Goal: Find contact information: Find contact information

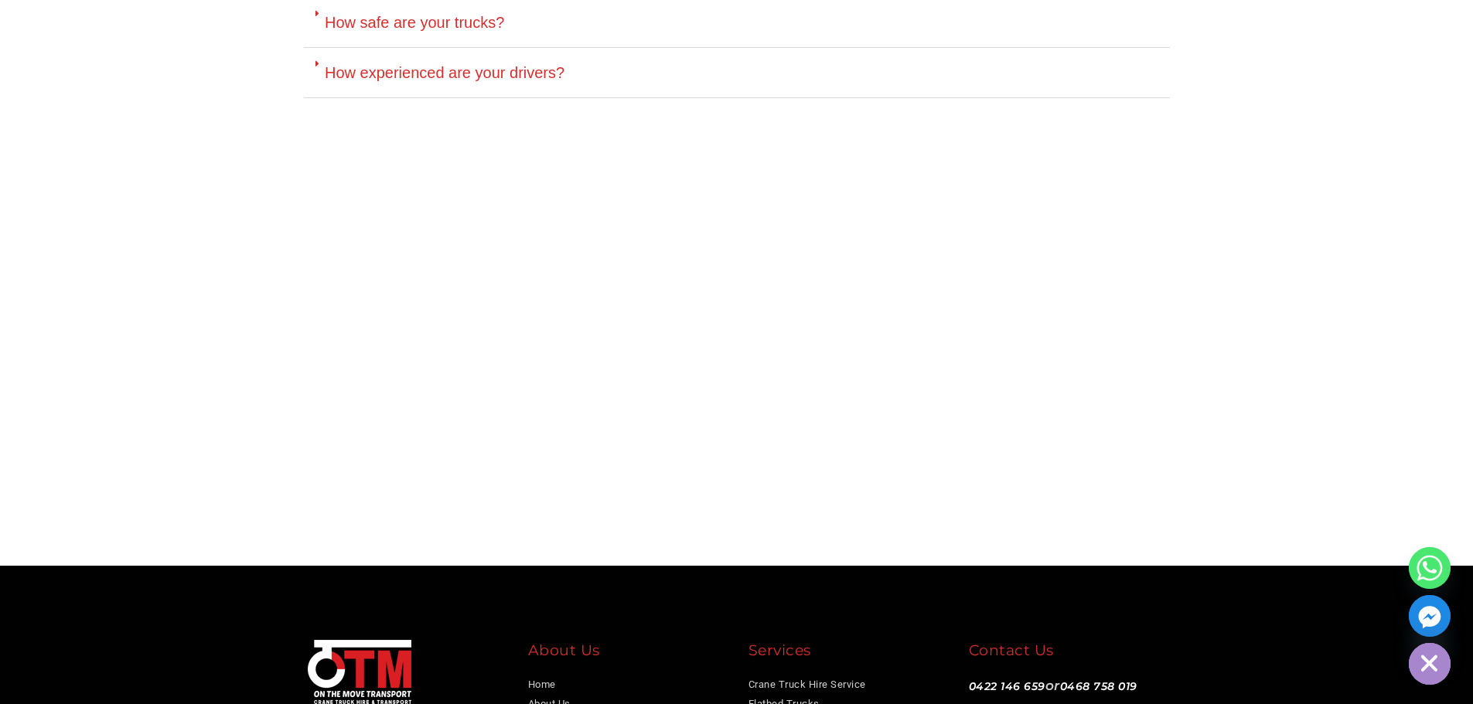
scroll to position [4476, 0]
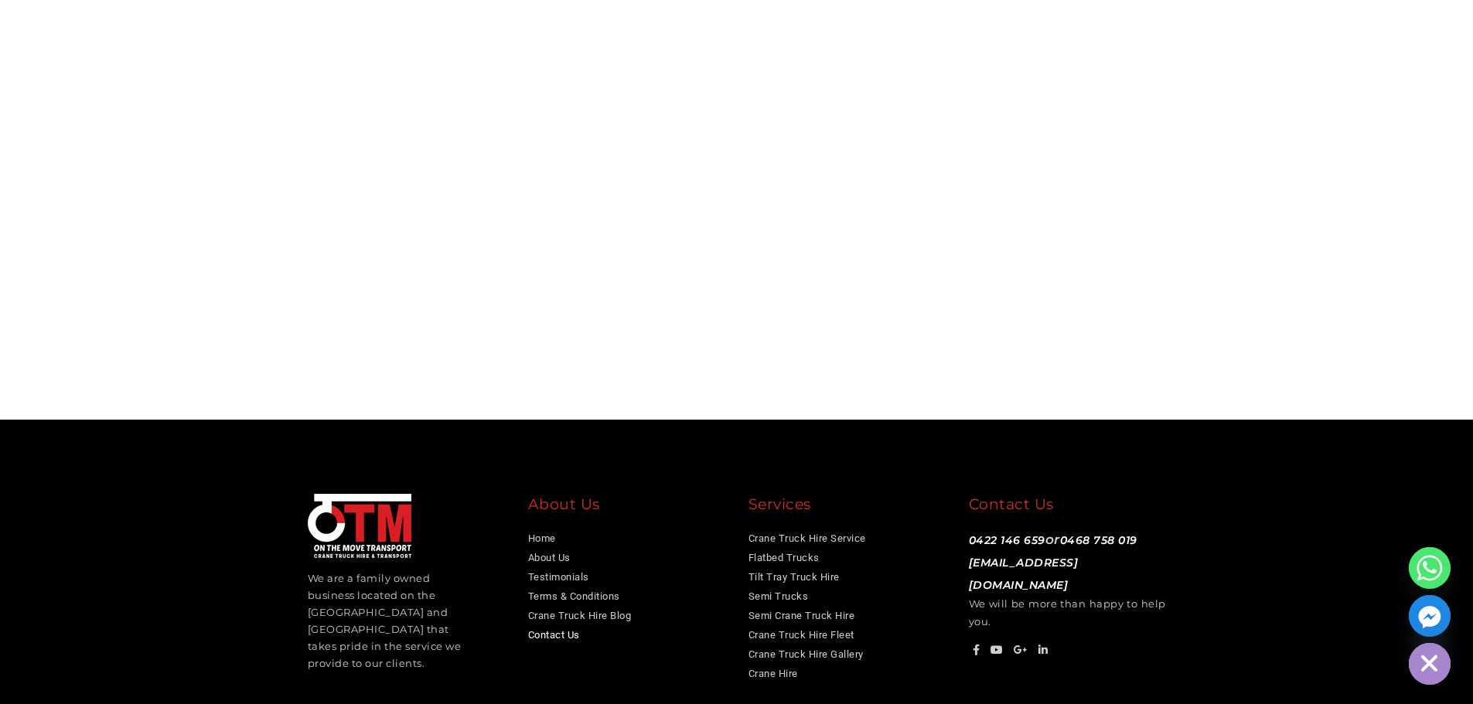
click at [560, 629] on link "Contact Us" at bounding box center [554, 635] width 52 height 12
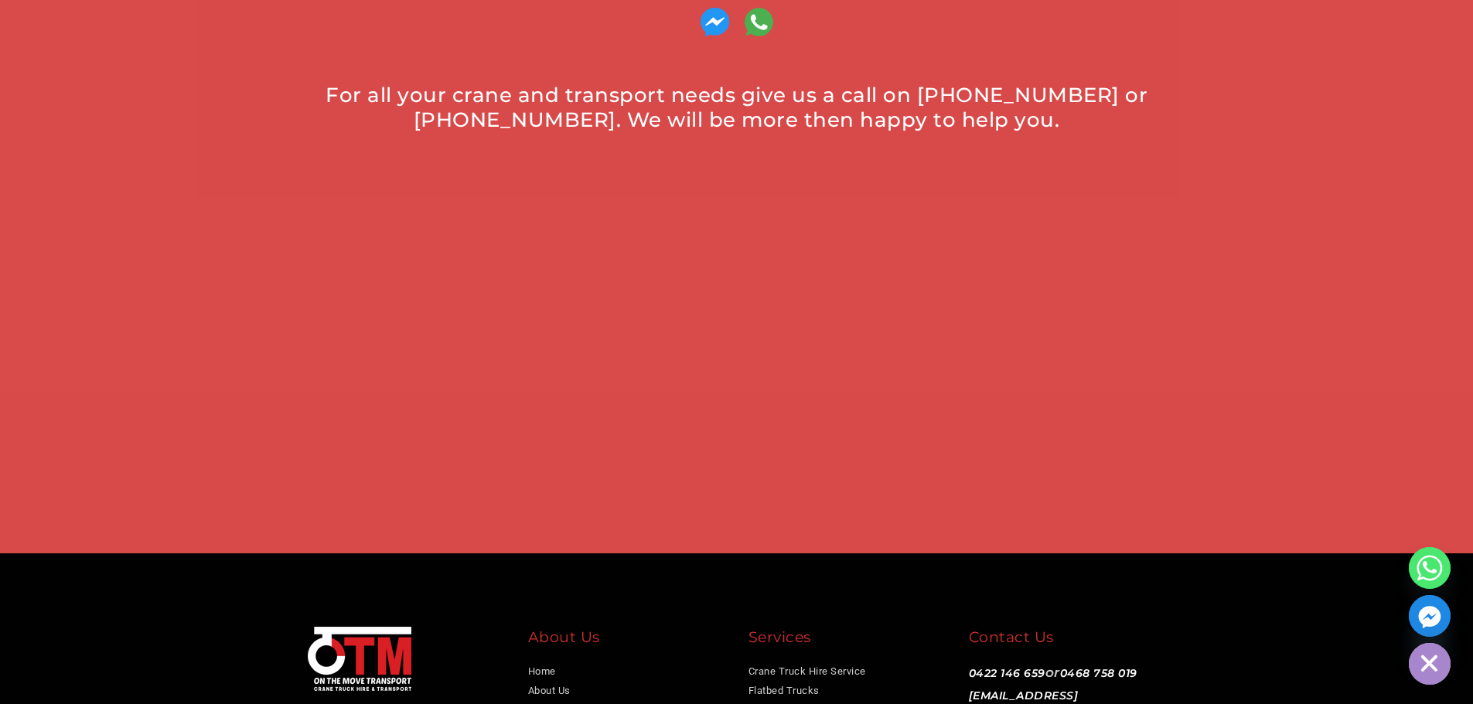
scroll to position [1005, 0]
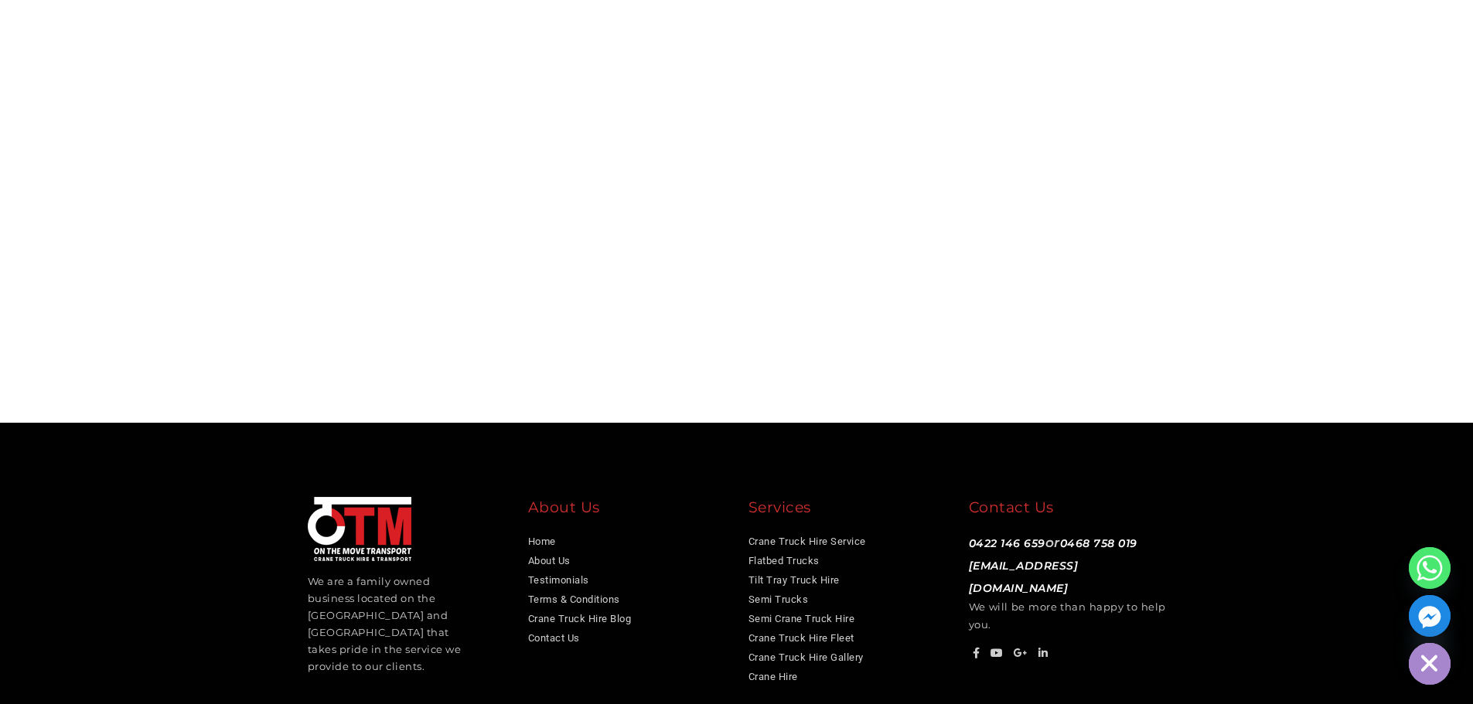
scroll to position [4476, 0]
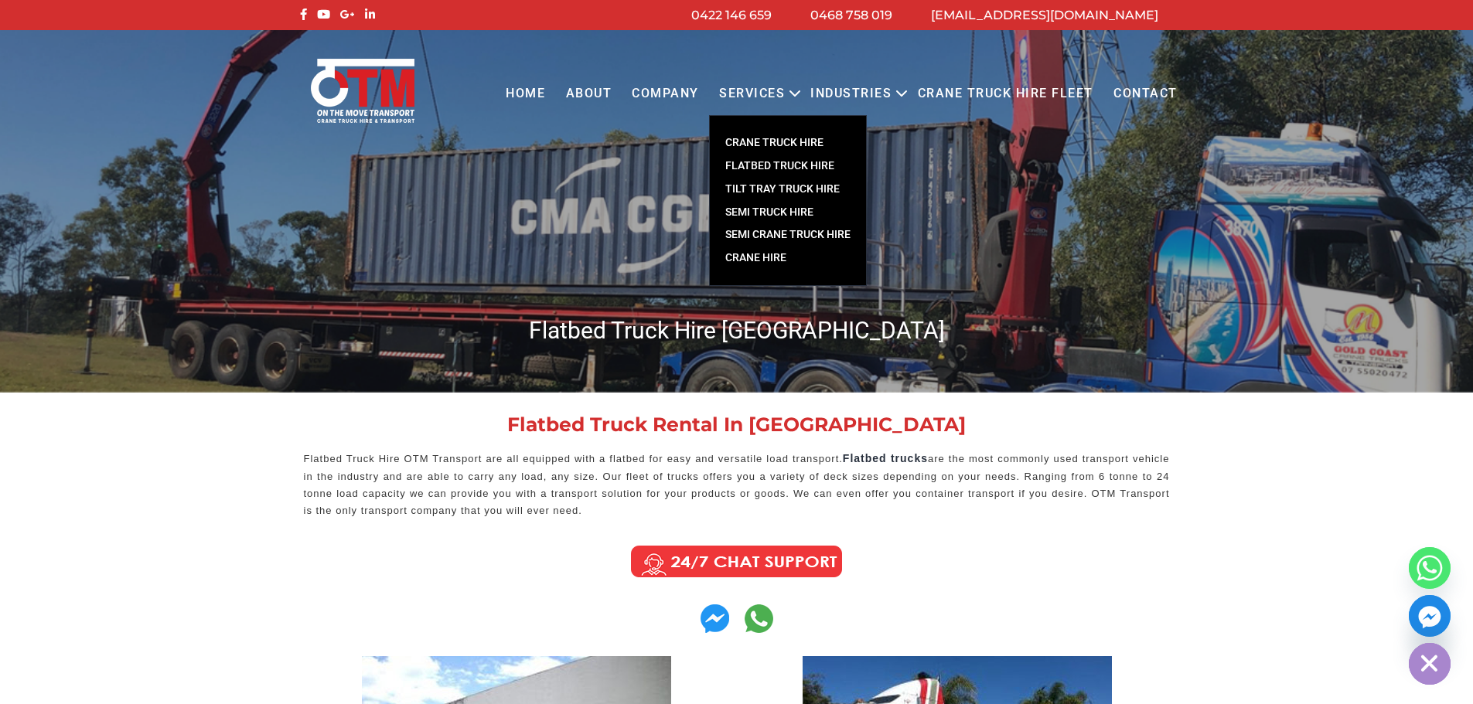
click at [770, 169] on link "FLATBED TRUCK HIRE" at bounding box center [788, 166] width 156 height 23
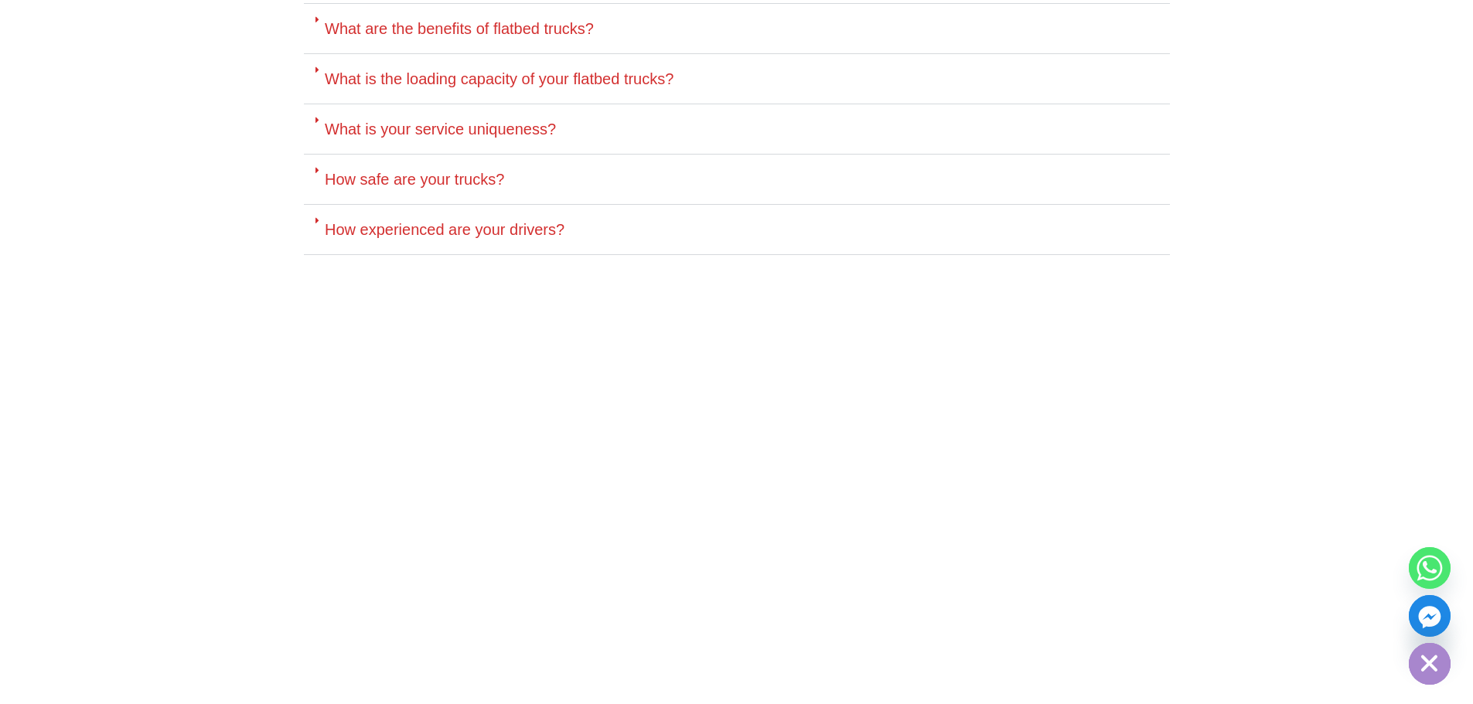
scroll to position [4406, 0]
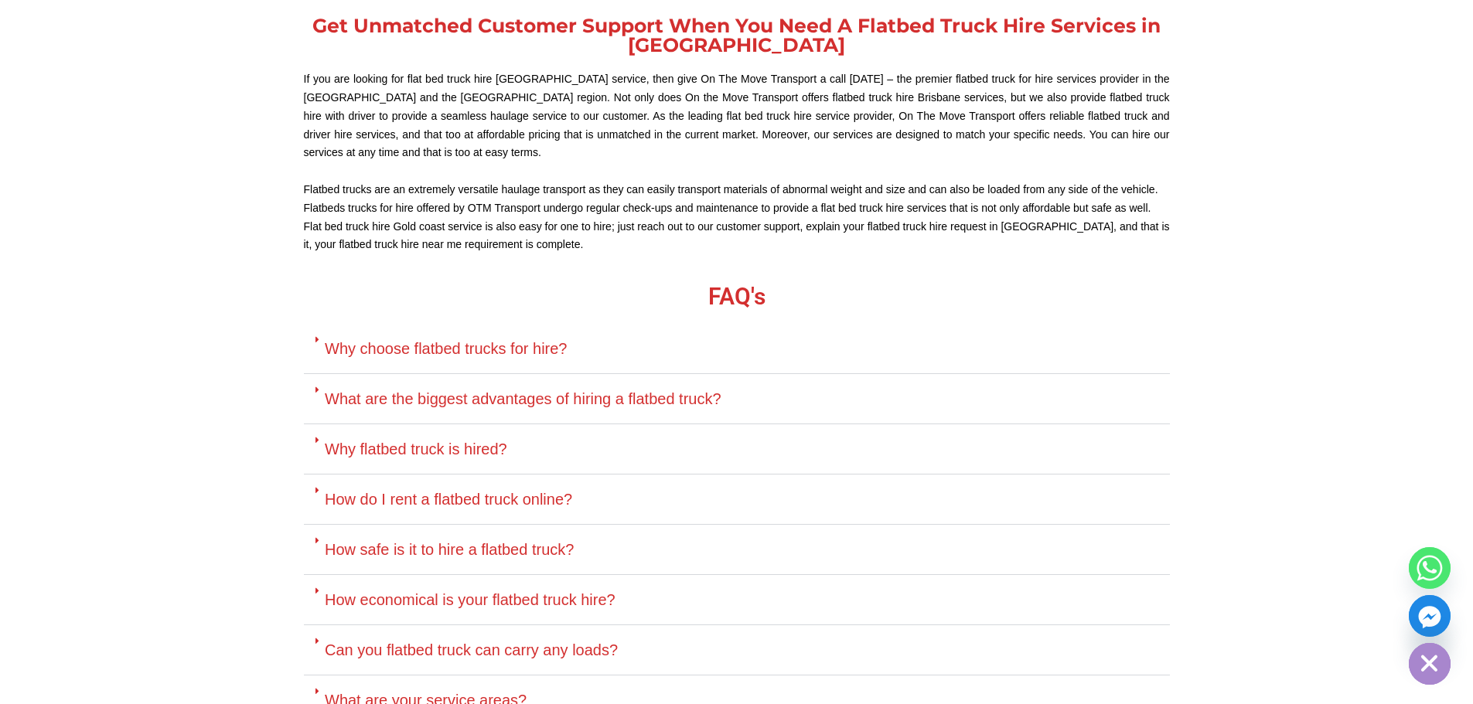
scroll to position [1855, 0]
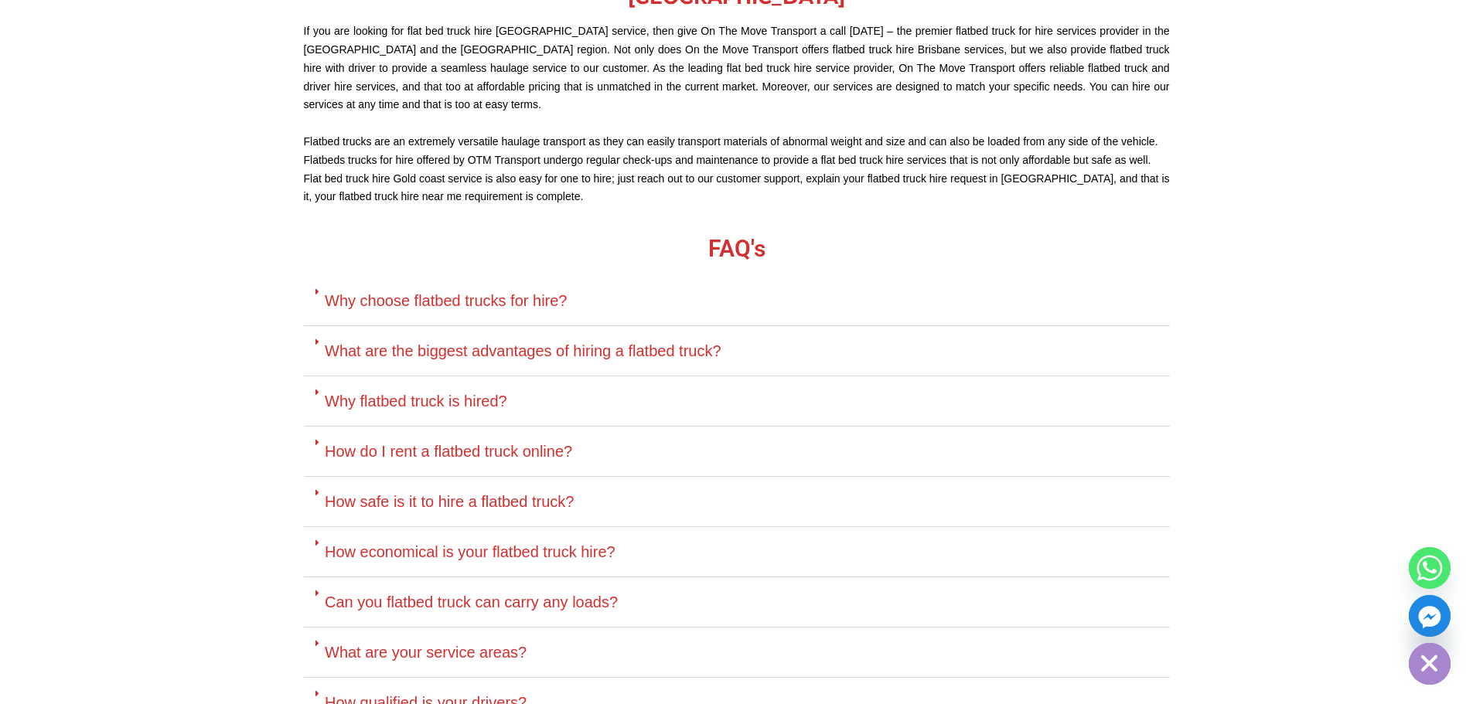
click at [509, 454] on link "How do I rent a flatbed truck online?" at bounding box center [448, 451] width 247 height 17
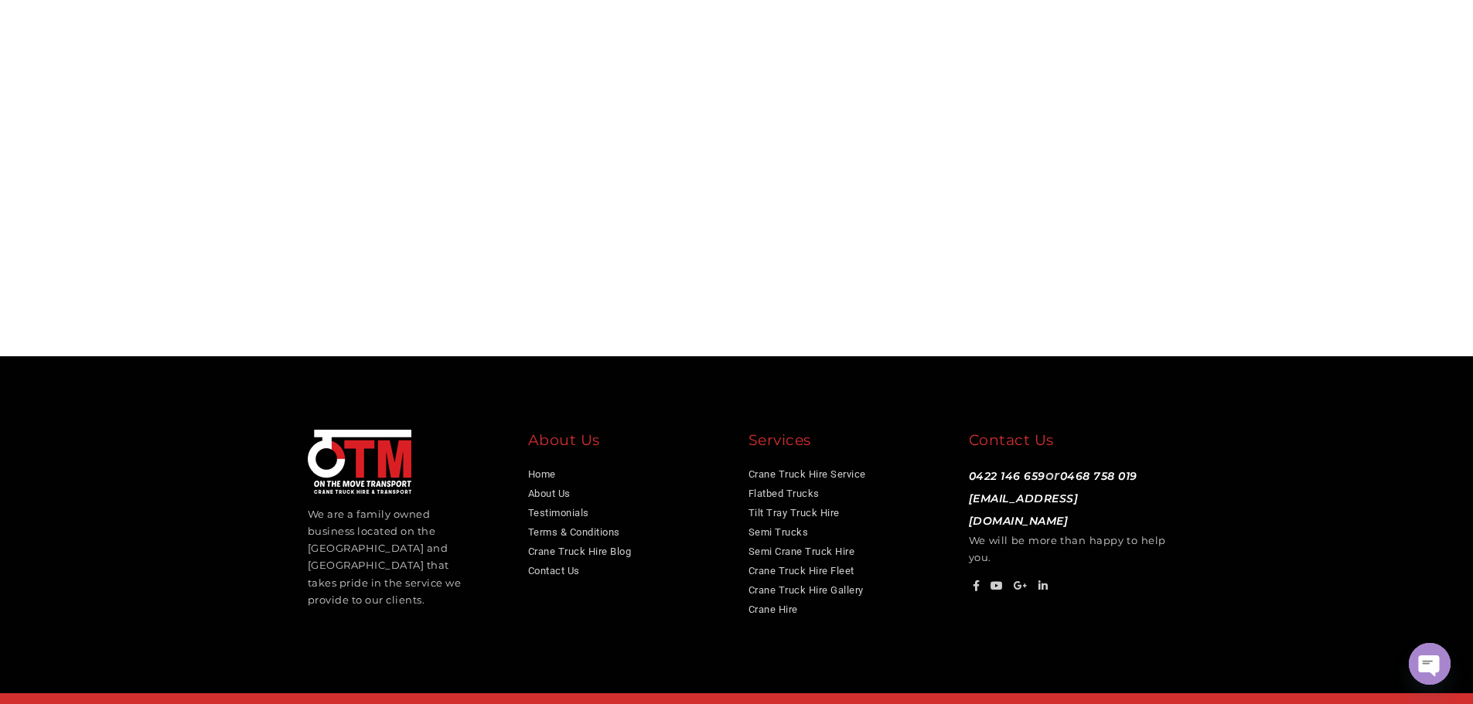
scroll to position [2758, 0]
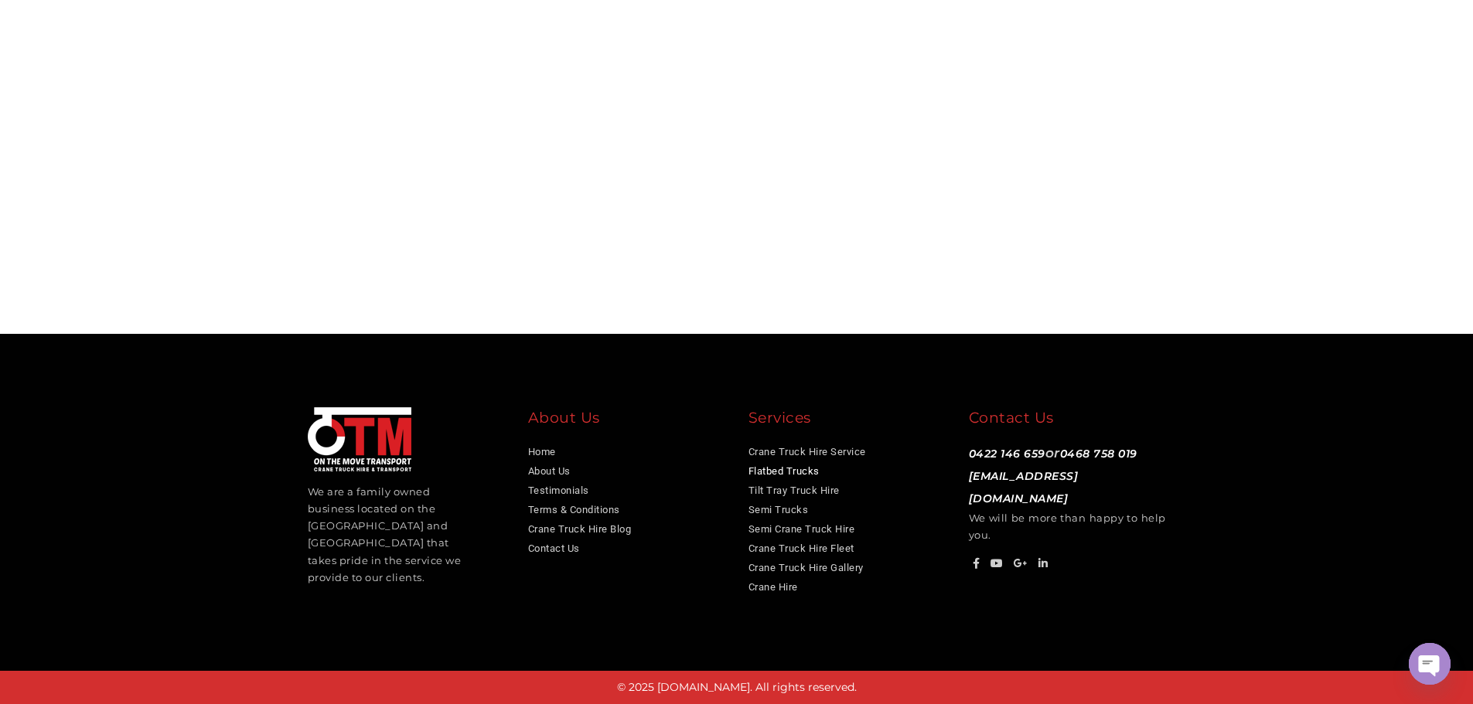
click at [768, 473] on link "Flatbed Trucks" at bounding box center [783, 471] width 71 height 12
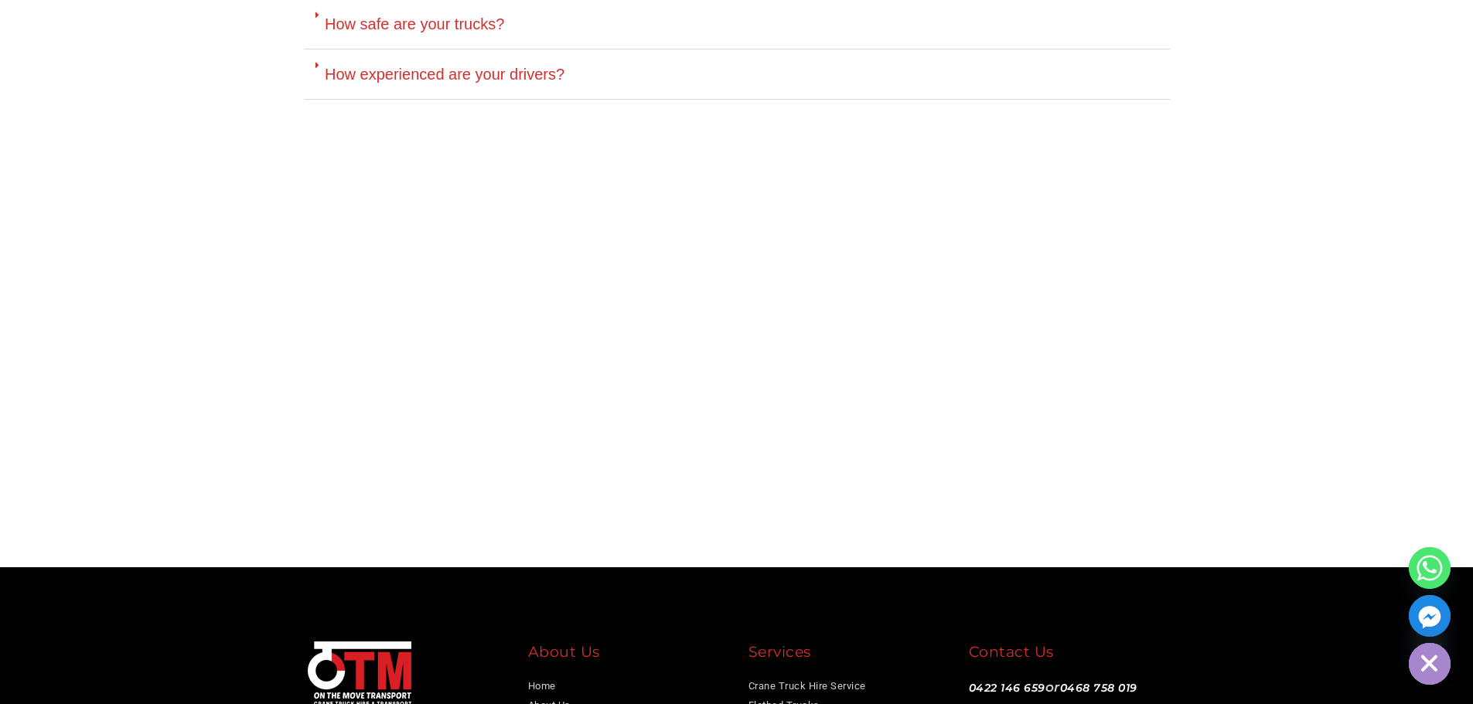
scroll to position [4406, 0]
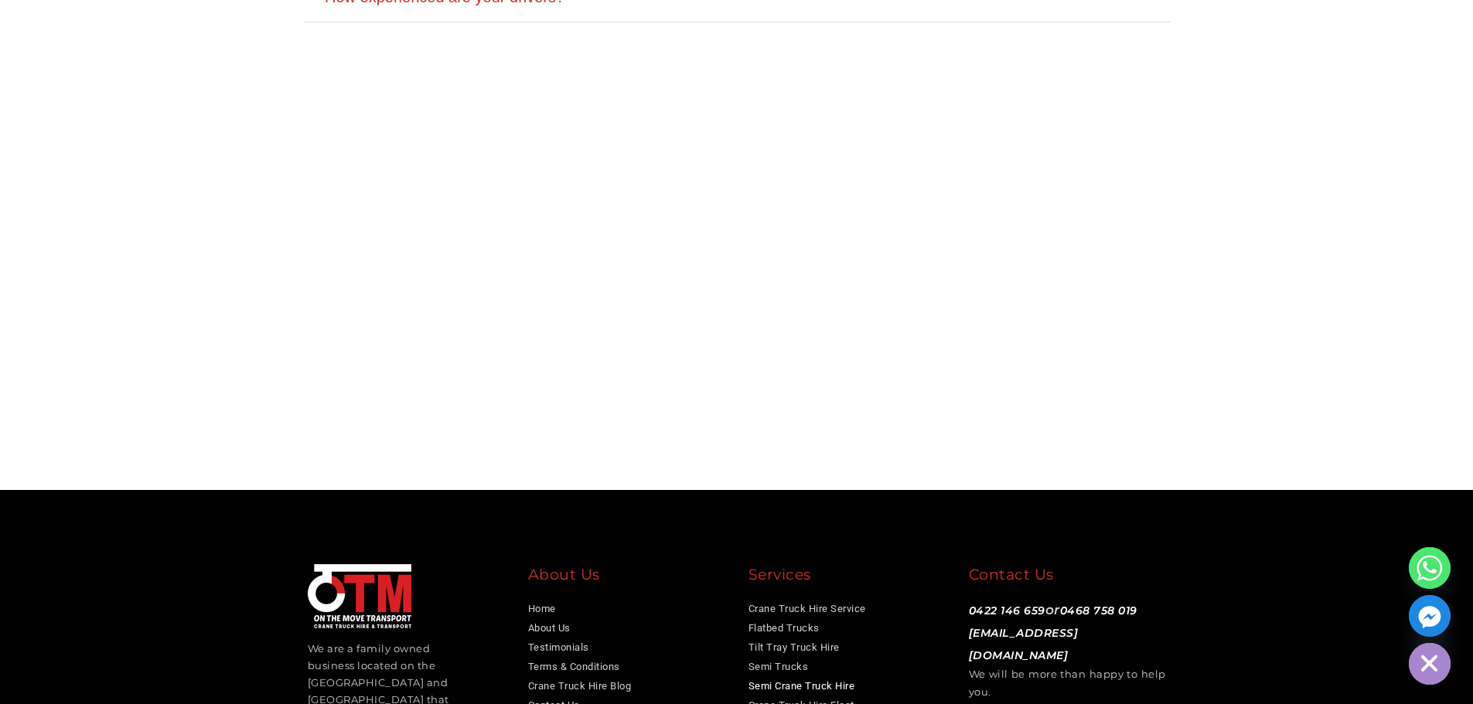
click at [822, 680] on link "Semi Crane Truck Hire" at bounding box center [801, 686] width 107 height 12
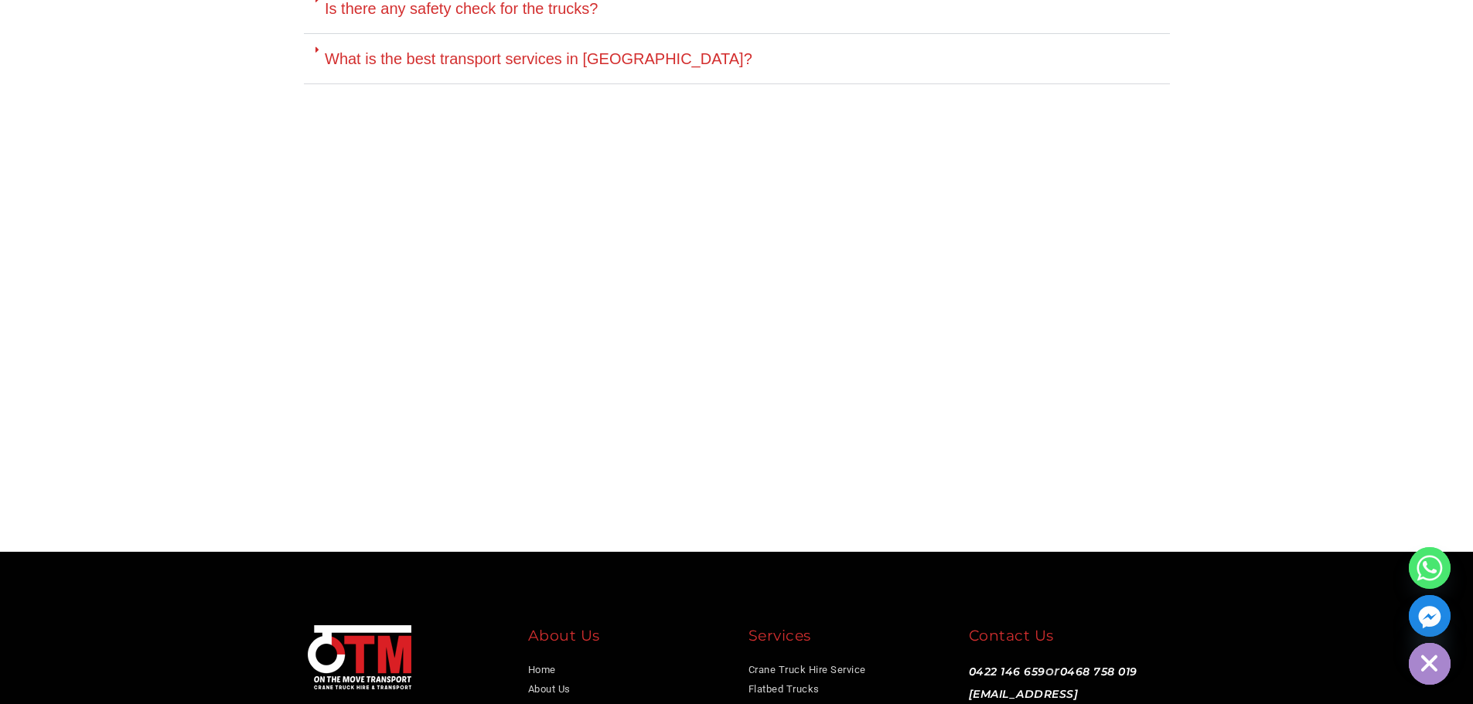
scroll to position [3834, 0]
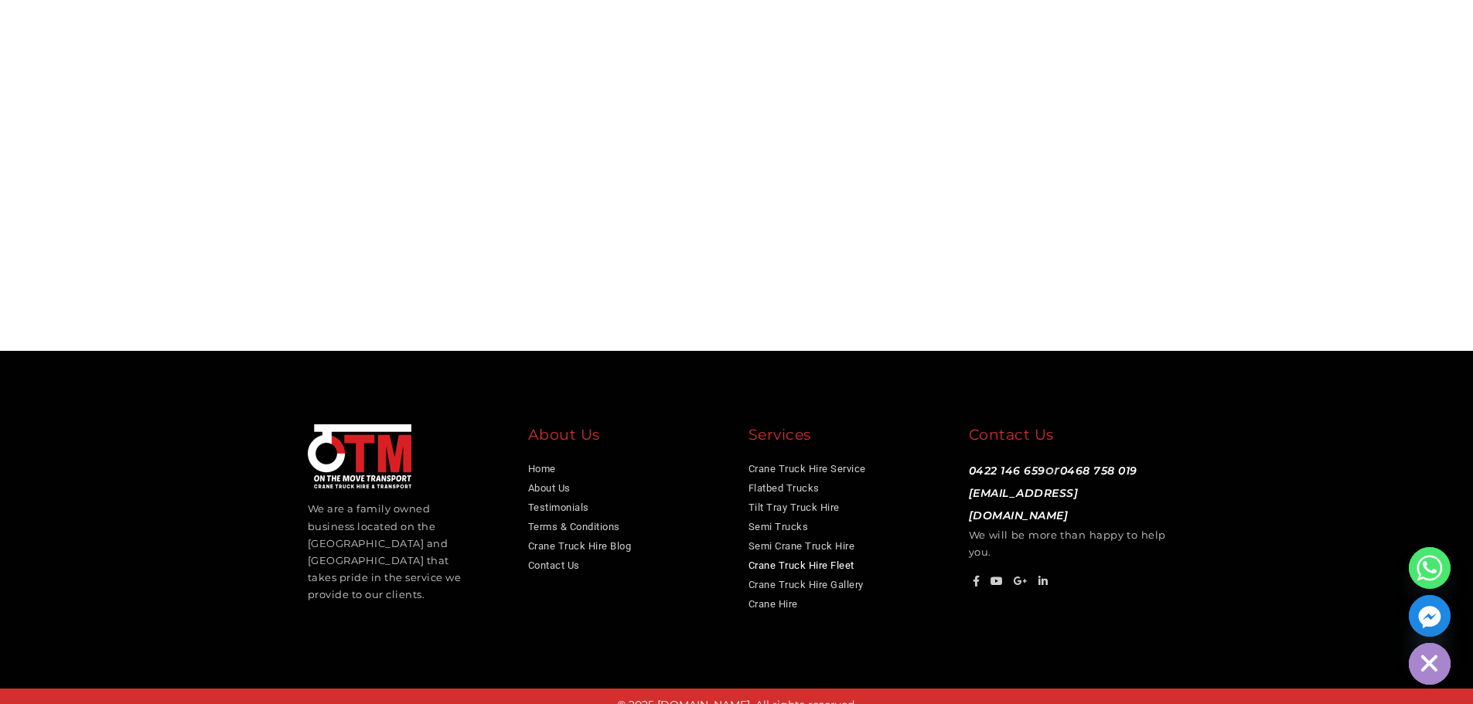
click at [792, 560] on link "Crane Truck Hire Fleet" at bounding box center [801, 566] width 106 height 12
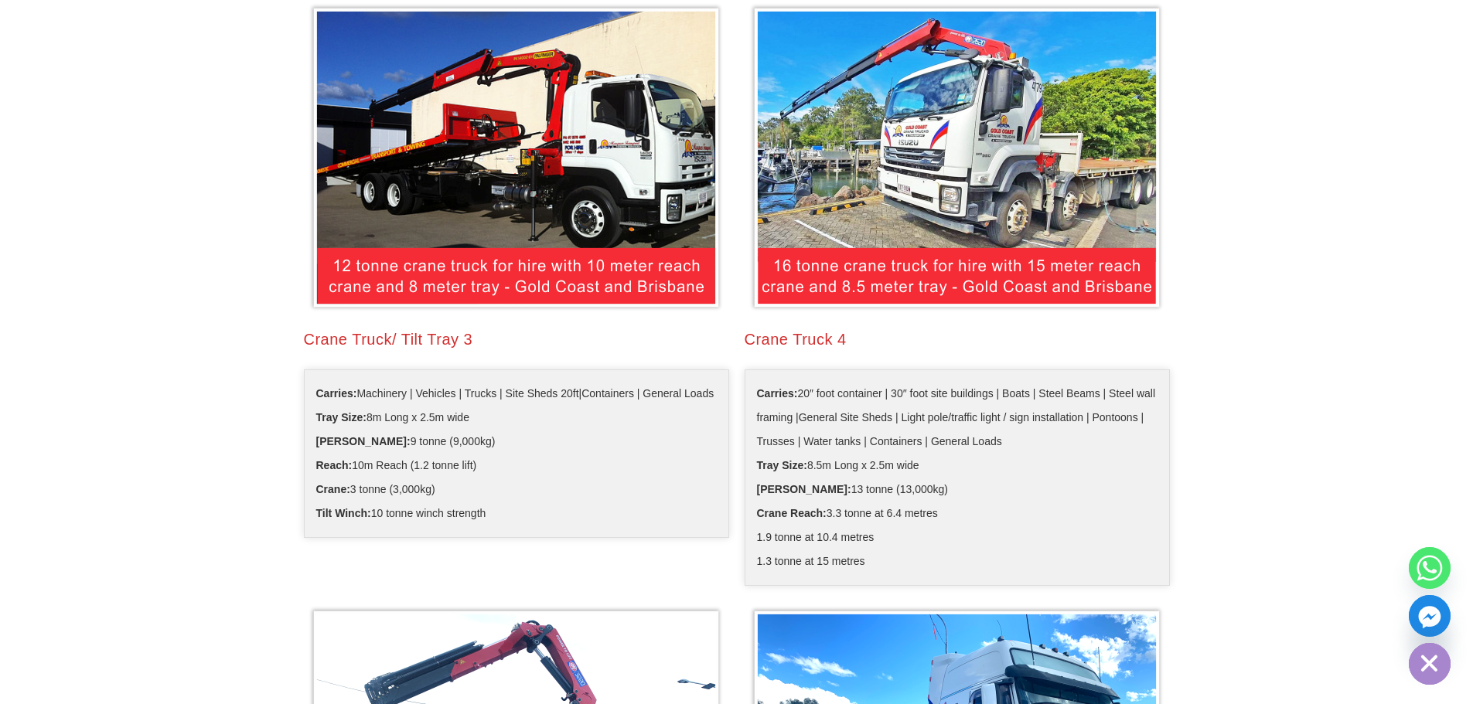
scroll to position [1082, 0]
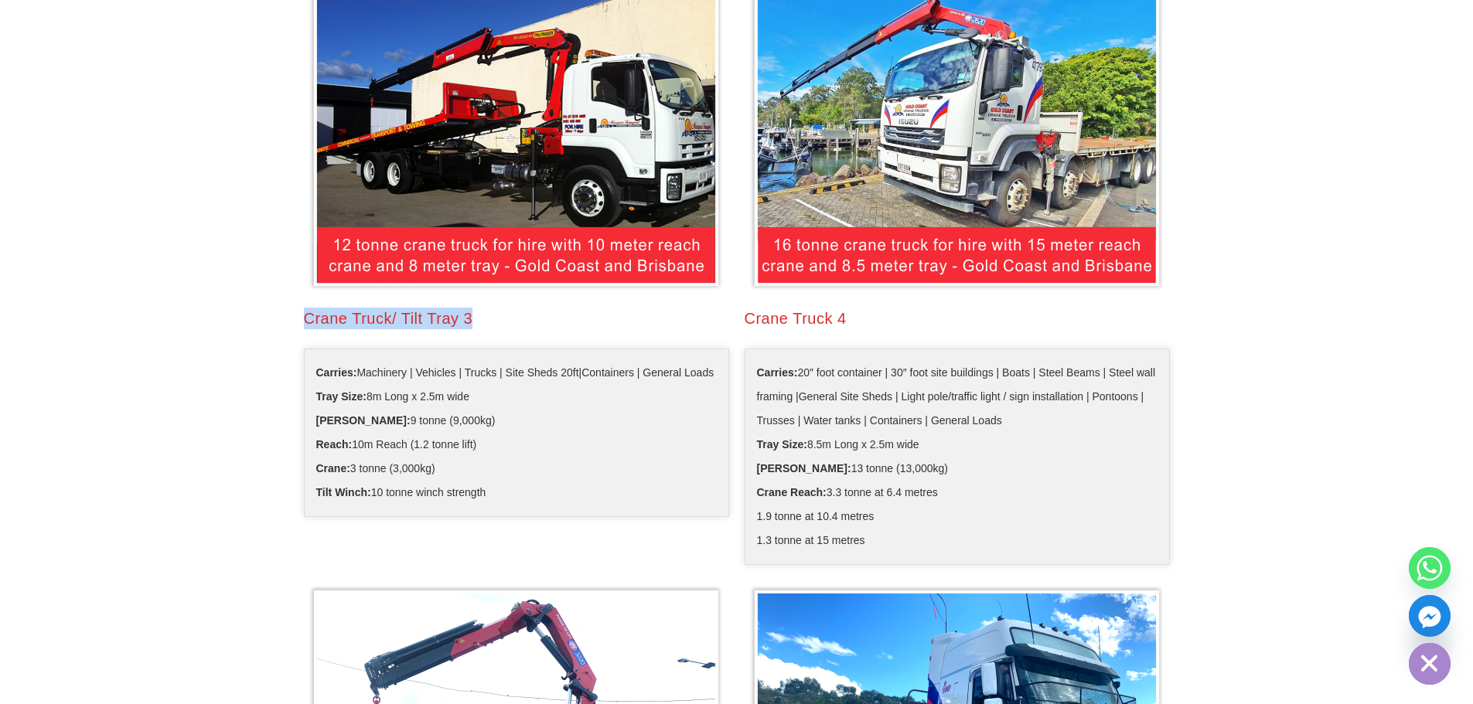
drag, startPoint x: 301, startPoint y: 316, endPoint x: 514, endPoint y: 318, distance: 212.6
click at [514, 318] on div "Crane Truck/ Tilt Tray 3 Carries: Machinery | Vehicles | Trucks | Site Sheds 20…" at bounding box center [516, 275] width 441 height 603
click at [499, 317] on div "Crane Truck/ Tilt Tray 3" at bounding box center [516, 319] width 425 height 22
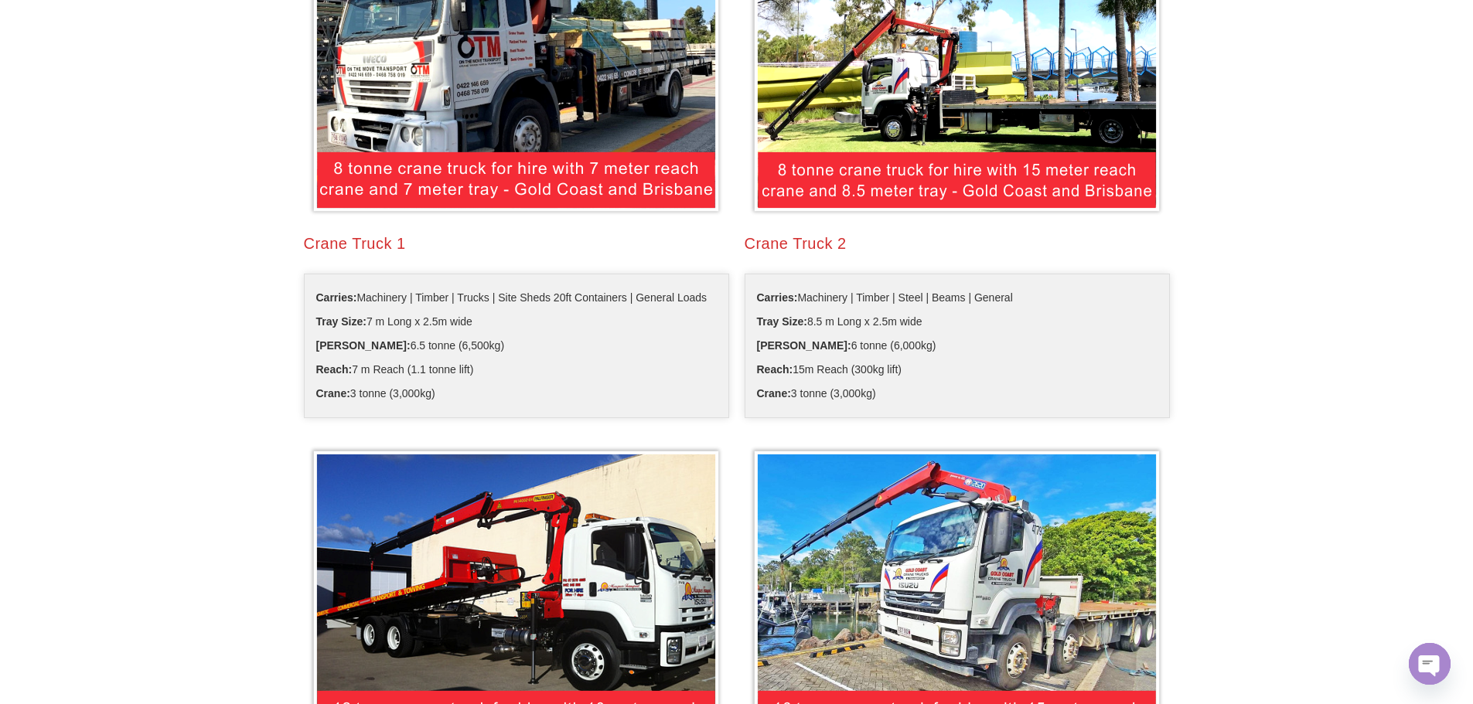
scroll to position [1005, 0]
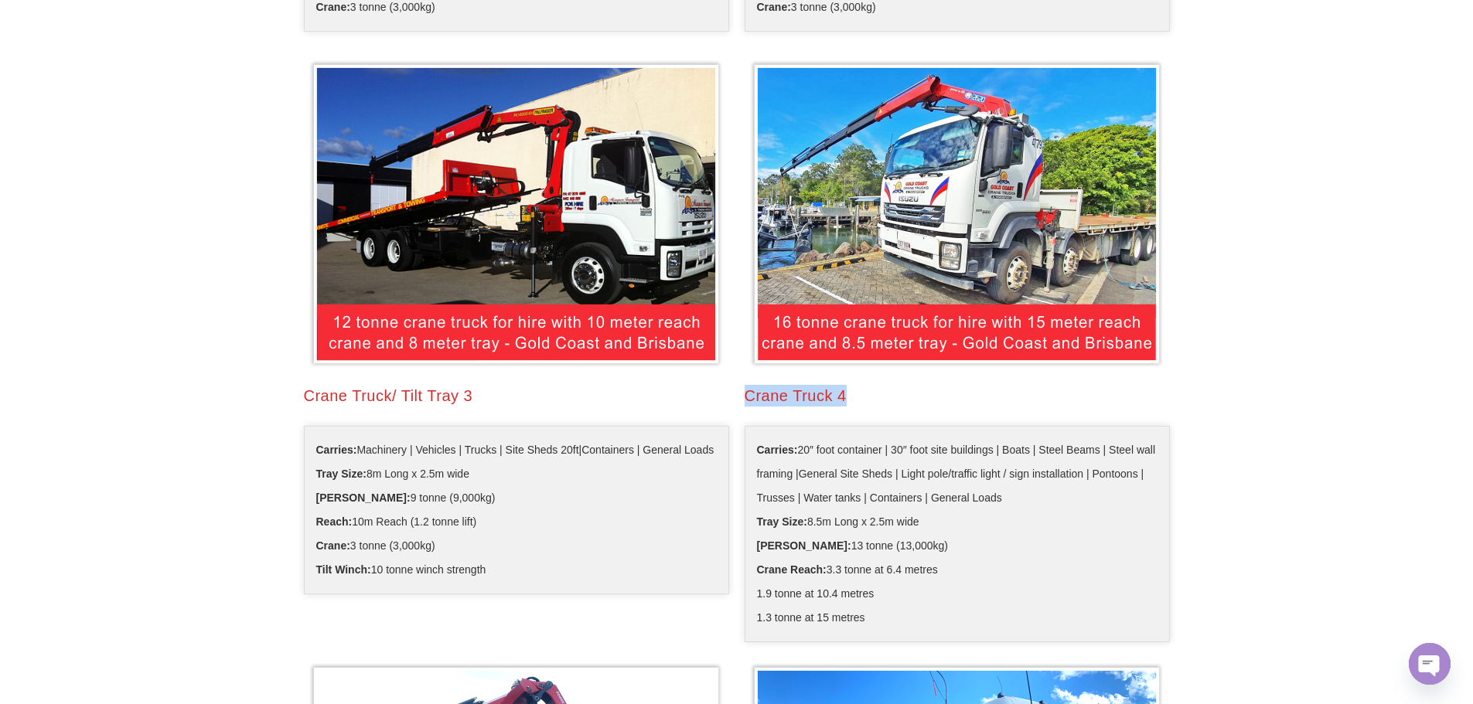
drag, startPoint x: 745, startPoint y: 393, endPoint x: 1118, endPoint y: 330, distance: 377.9
click at [874, 391] on div "Crane Truck 4" at bounding box center [956, 396] width 425 height 22
drag, startPoint x: 305, startPoint y: 393, endPoint x: 478, endPoint y: 392, distance: 173.1
click at [478, 392] on div "Crane Truck/ Tilt Tray 3" at bounding box center [516, 396] width 425 height 22
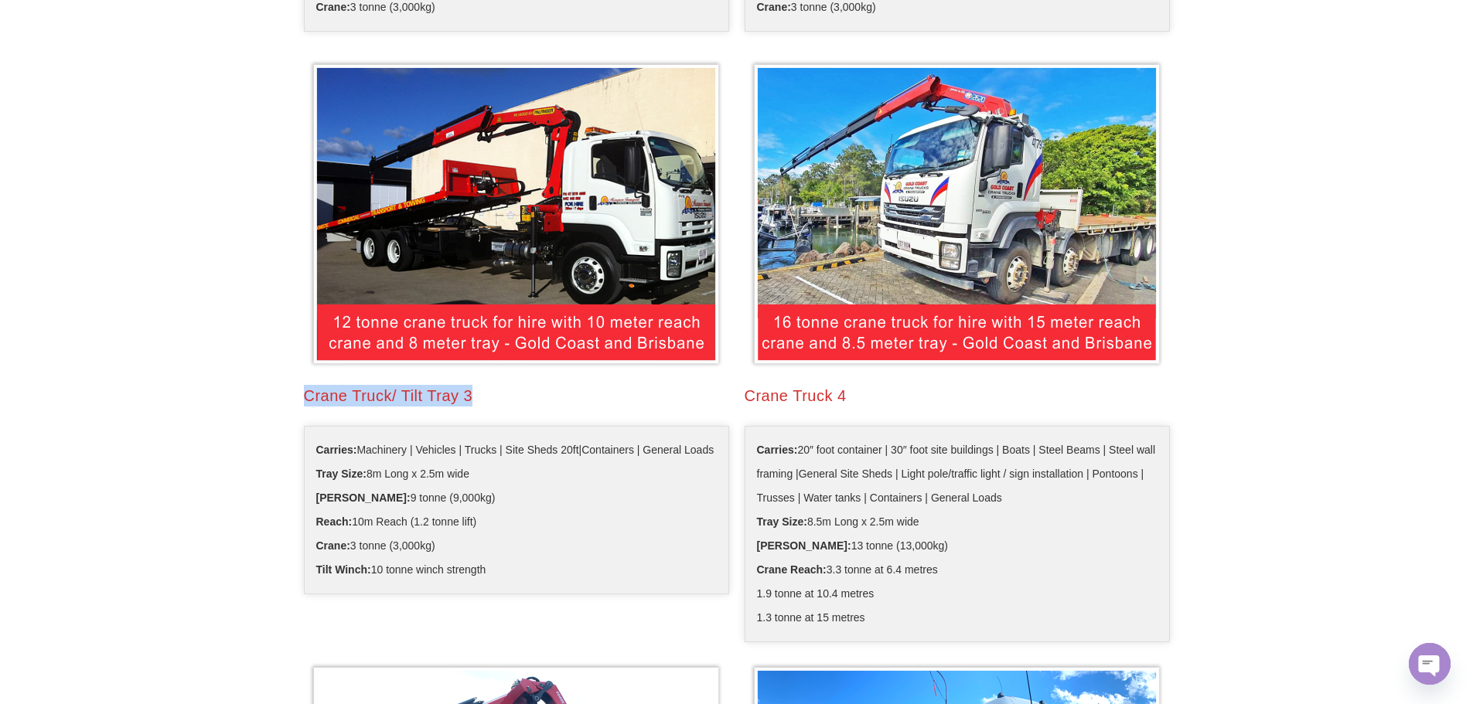
click at [308, 393] on div "Crane Truck/ Tilt Tray 3" at bounding box center [516, 396] width 425 height 22
drag, startPoint x: 300, startPoint y: 393, endPoint x: 516, endPoint y: 406, distance: 216.8
click at [516, 406] on div "Crane Truck/ Tilt Tray 3 Carries: Machinery | Vehicles | Trucks | Site Sheds 20…" at bounding box center [516, 352] width 441 height 603
click at [453, 394] on div "Crane Truck/ Tilt Tray 3" at bounding box center [516, 396] width 425 height 22
click at [305, 390] on div "Crane Truck/ Tilt Tray 3" at bounding box center [516, 396] width 425 height 22
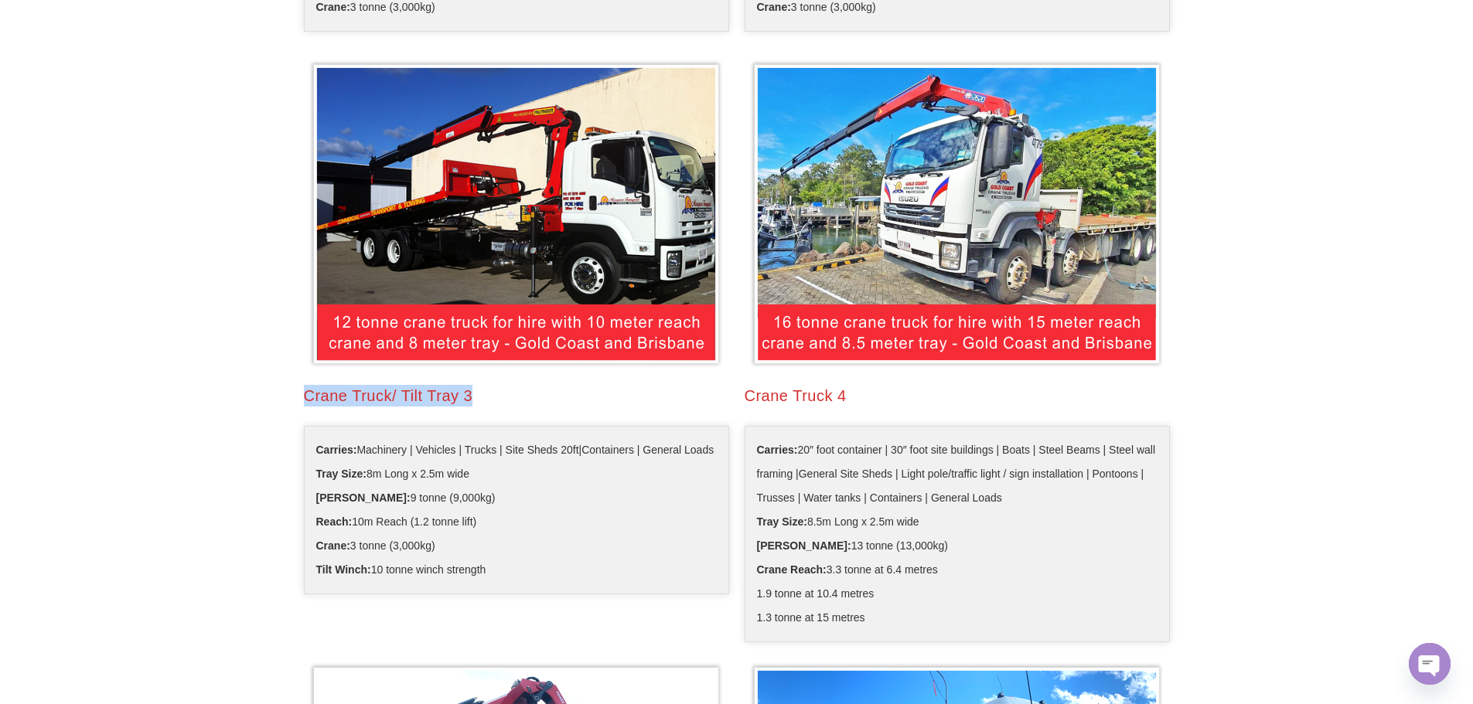
drag, startPoint x: 305, startPoint y: 390, endPoint x: 482, endPoint y: 397, distance: 177.9
click at [482, 397] on div "Crane Truck/ Tilt Tray 3" at bounding box center [516, 396] width 425 height 22
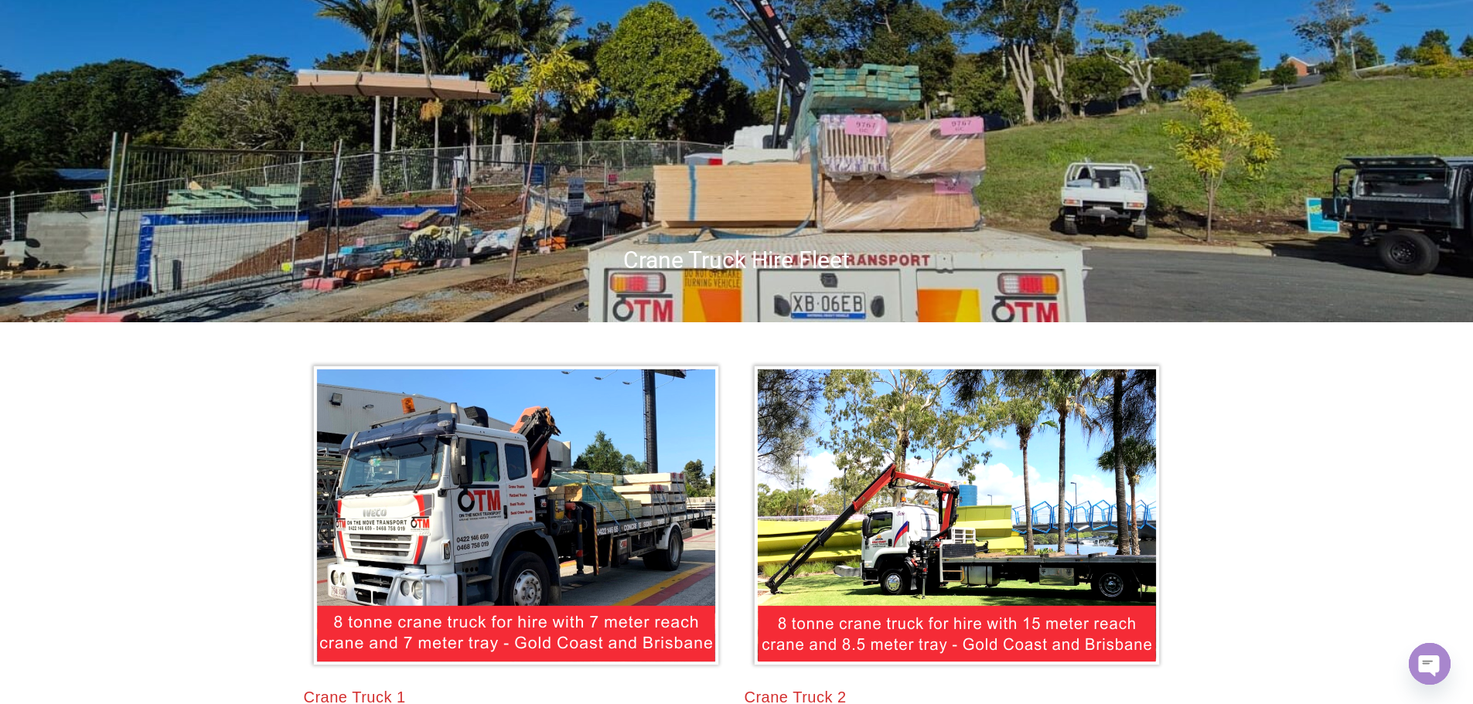
scroll to position [0, 0]
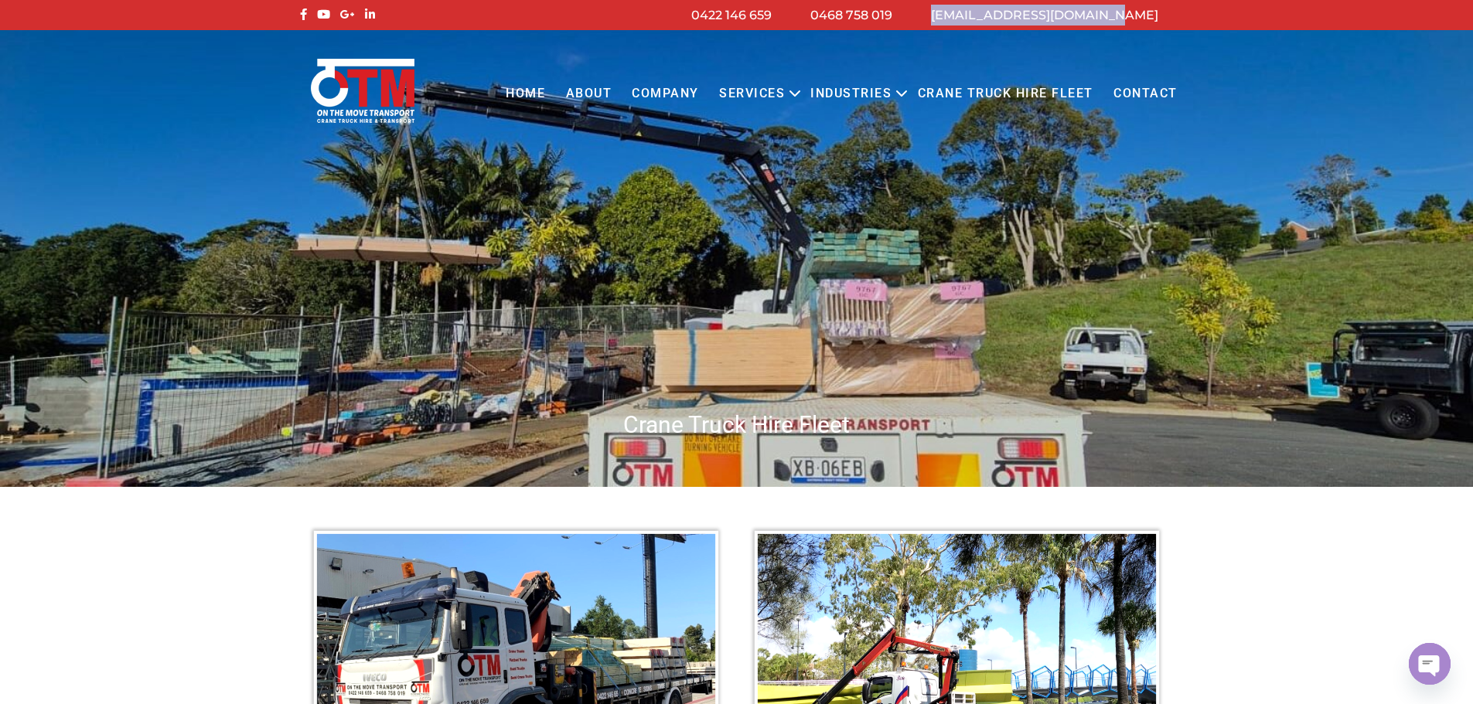
drag, startPoint x: 982, startPoint y: 14, endPoint x: 1110, endPoint y: 8, distance: 127.7
click at [1173, 22] on li "[EMAIL_ADDRESS][DOMAIN_NAME]" at bounding box center [1044, 15] width 266 height 21
copy link "[EMAIL_ADDRESS][DOMAIN_NAME]"
drag, startPoint x: 789, startPoint y: 19, endPoint x: 844, endPoint y: 35, distance: 57.0
click at [912, 27] on div "[EMAIL_ADDRESS][DOMAIN_NAME] 0468 758 019 0422 146 659" at bounding box center [736, 15] width 1473 height 30
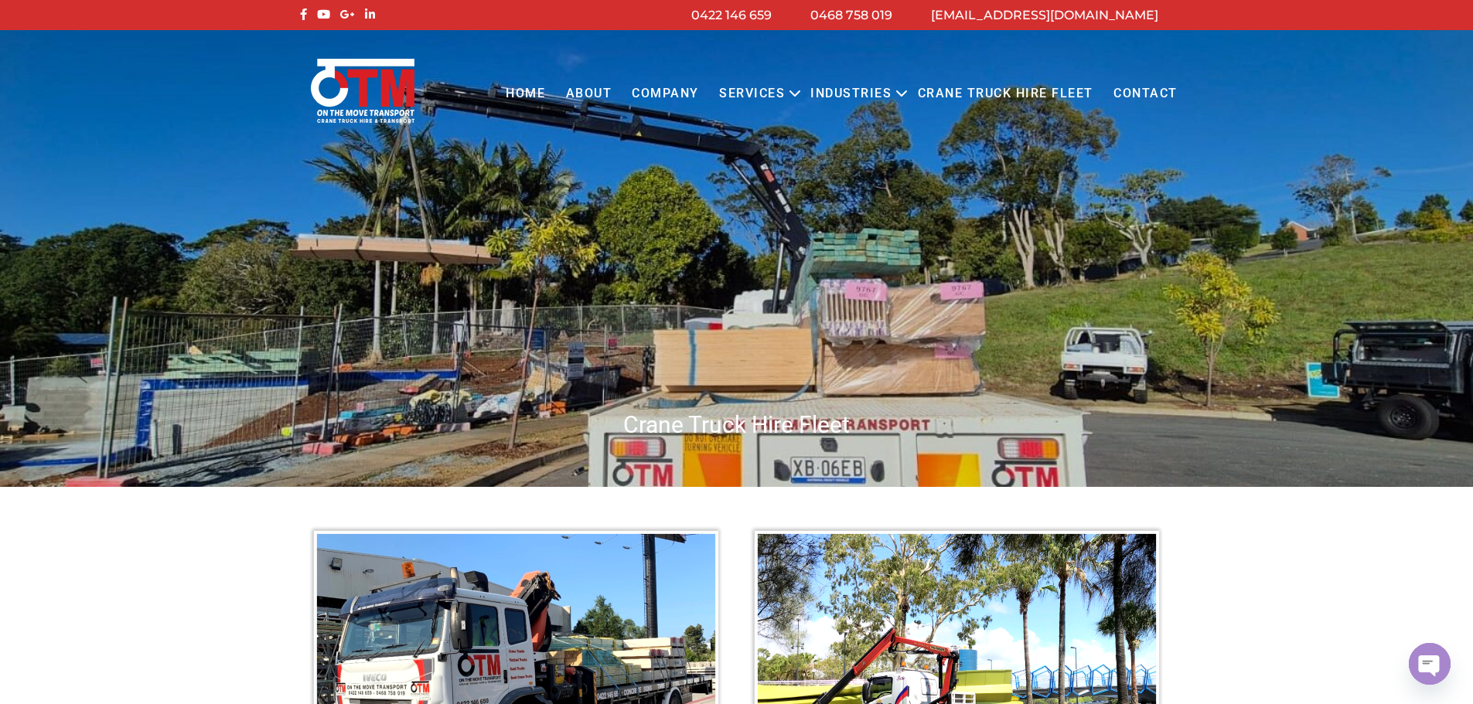
click at [802, 40] on div "Menu Close Home About COMPANY Services Open menu CRANE TRUCK HIRE FLATBED TRUCK…" at bounding box center [736, 80] width 1473 height 100
drag, startPoint x: 744, startPoint y: 14, endPoint x: 832, endPoint y: 19, distance: 87.5
click at [791, 19] on li "0422 146 659" at bounding box center [731, 15] width 119 height 21
copy link "0422 146 659"
drag, startPoint x: 952, startPoint y: 12, endPoint x: 868, endPoint y: 22, distance: 84.1
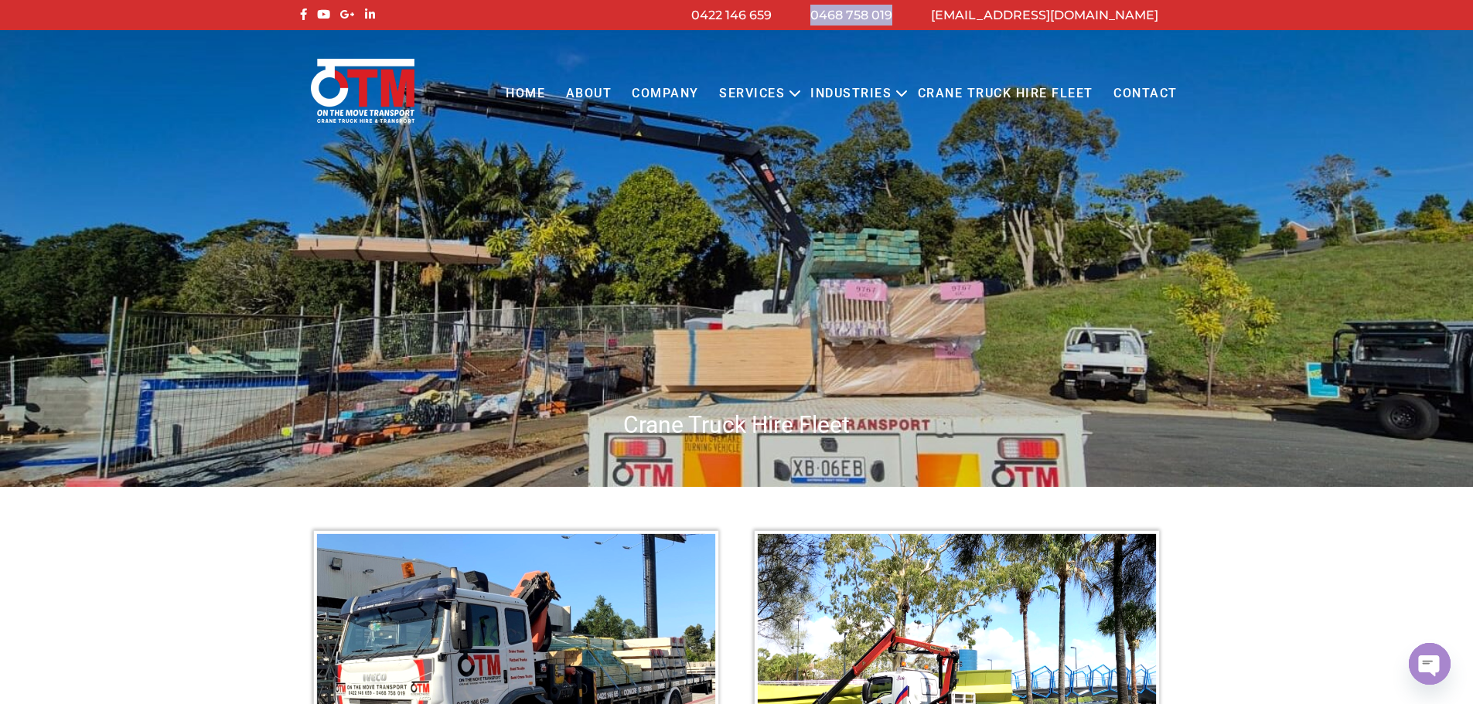
click at [868, 22] on li "0468 758 019" at bounding box center [851, 15] width 121 height 21
copy link "0468 758 019"
